Goal: Navigation & Orientation: Find specific page/section

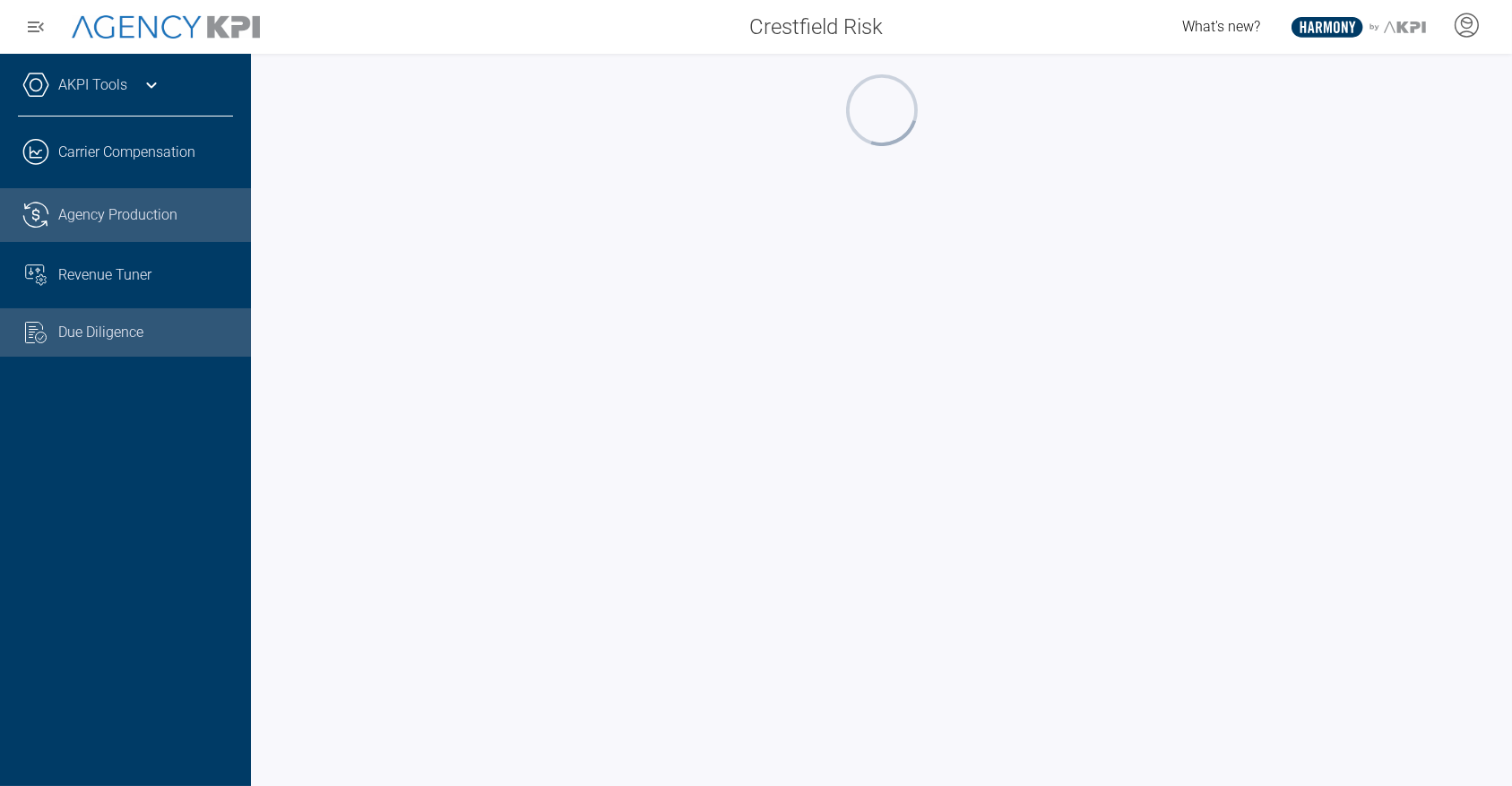
click at [139, 231] on link ".cls-1{fill:none;stroke:#221f20;stroke-linecap:round;stroke-linejoin:round;stro…" at bounding box center [125, 215] width 251 height 53
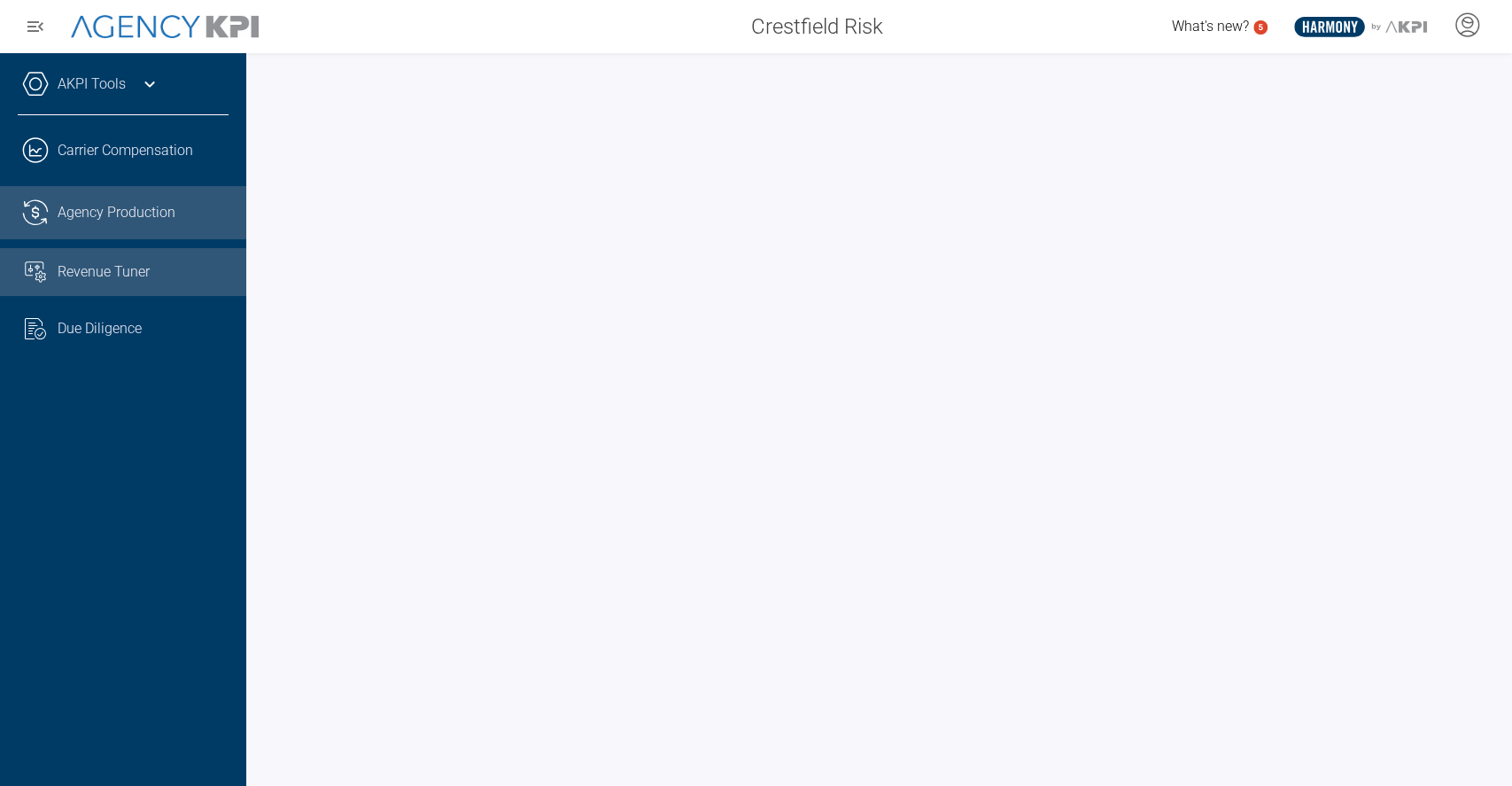
click at [110, 284] on link "Revenue Tuner" at bounding box center [123, 271] width 246 height 48
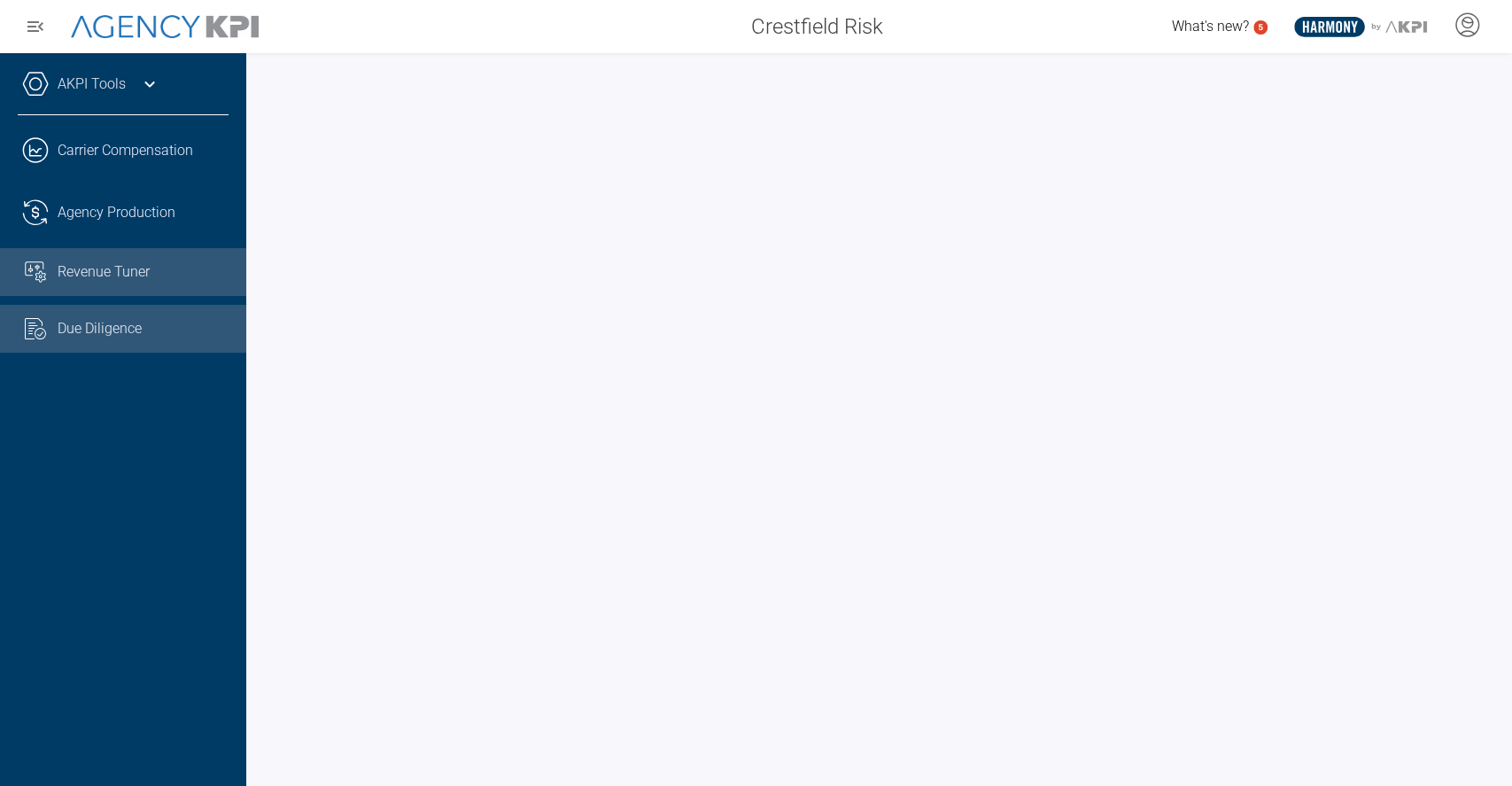
click at [115, 322] on span "Due Diligence" at bounding box center [99, 328] width 84 height 22
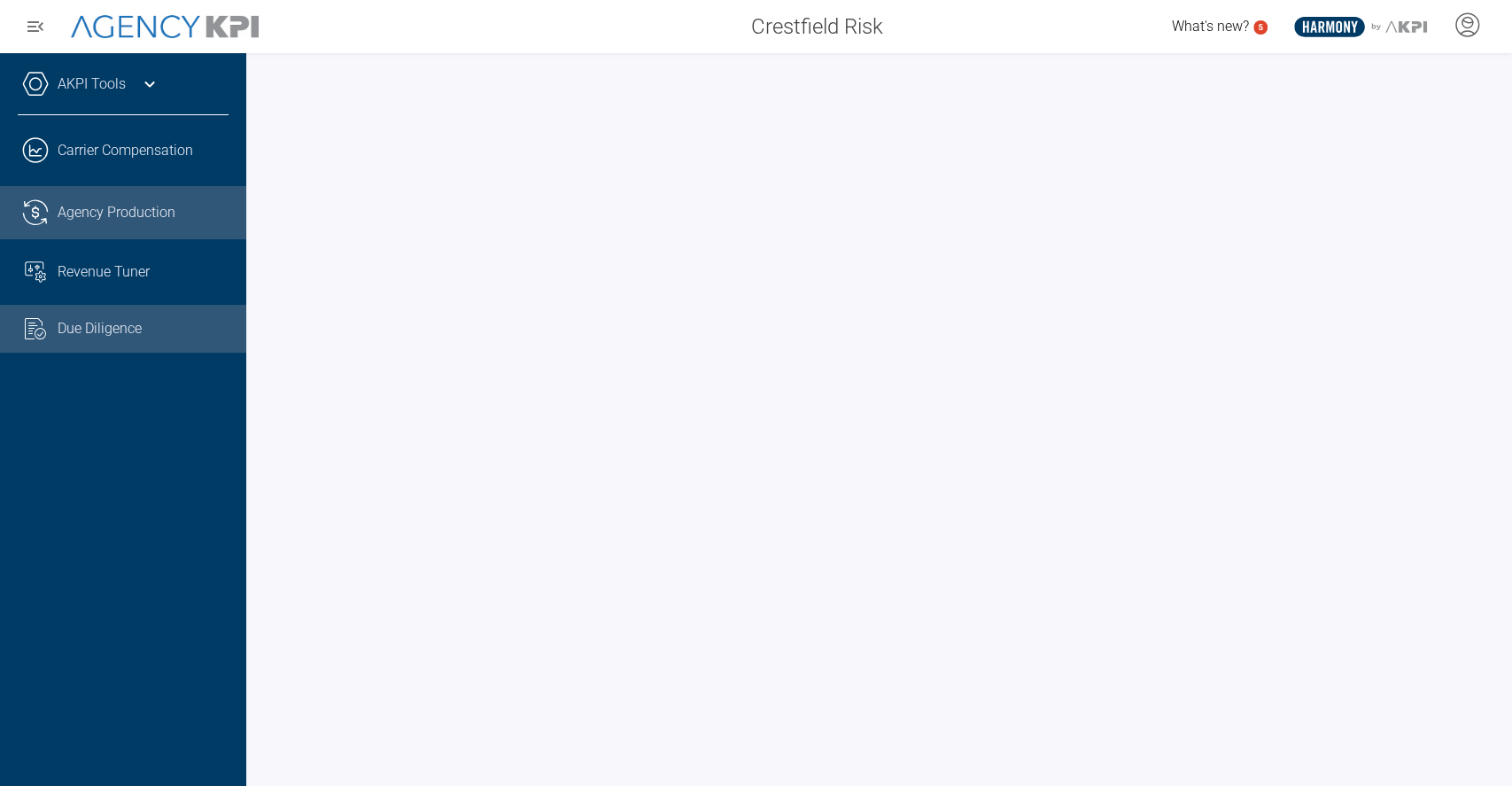
click at [171, 213] on span "Agency Production" at bounding box center [116, 212] width 118 height 22
